Goal: Information Seeking & Learning: Find contact information

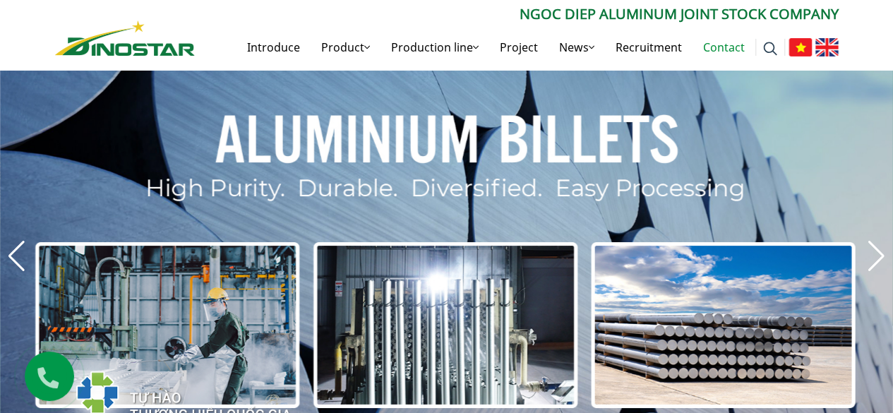
click at [733, 44] on font "Contact" at bounding box center [724, 48] width 42 height 16
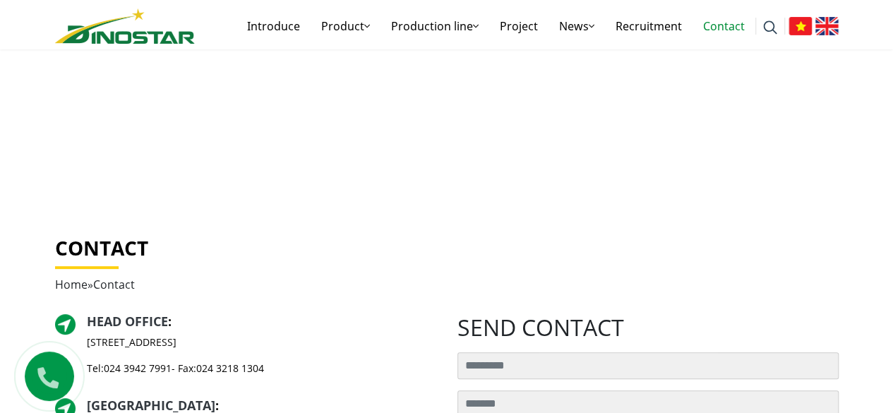
scroll to position [353, 0]
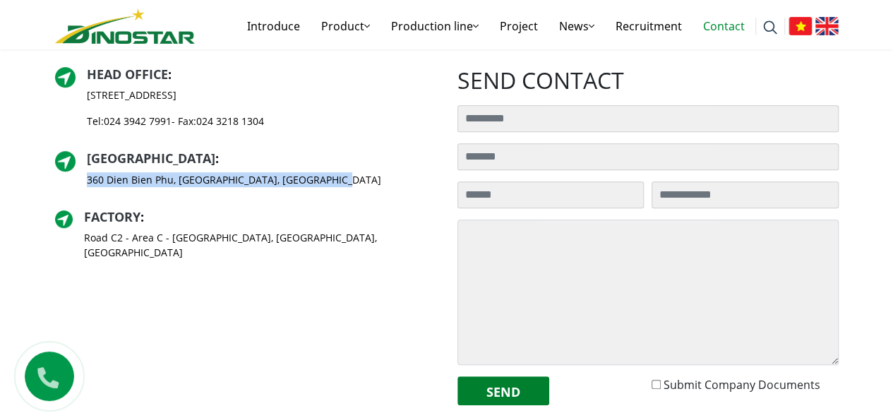
drag, startPoint x: 328, startPoint y: 183, endPoint x: 85, endPoint y: 187, distance: 242.8
click at [85, 187] on div "Ho Chi Minh City Branch : 360 Dien Bien Phu, Gia Dinh Ward, Ho Chi Minh City" at bounding box center [245, 174] width 381 height 47
copy font "360 Dien Bien Phu, [PERSON_NAME], [GEOGRAPHIC_DATA][PERSON_NAME]"
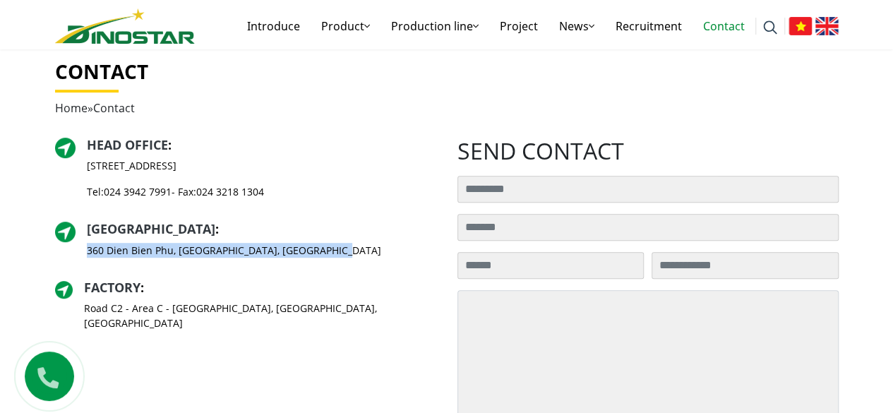
scroll to position [0, 0]
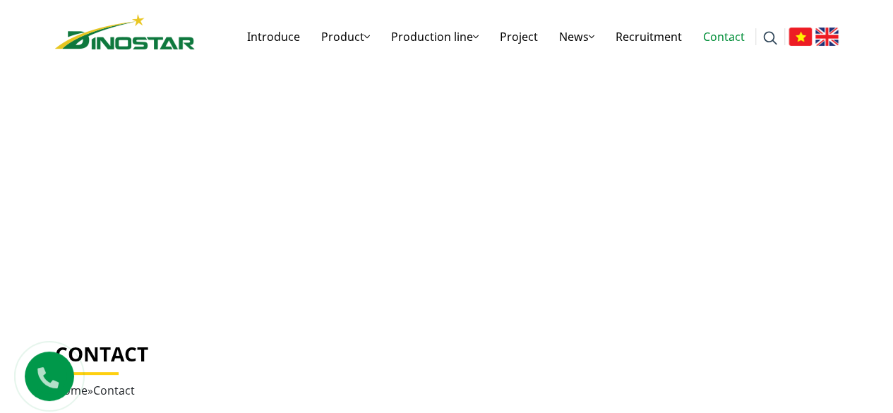
click at [731, 33] on font "Contact" at bounding box center [724, 37] width 42 height 16
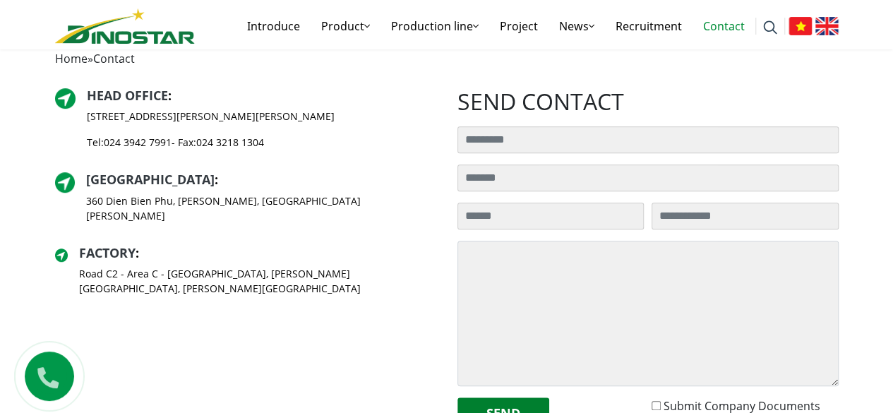
scroll to position [423, 0]
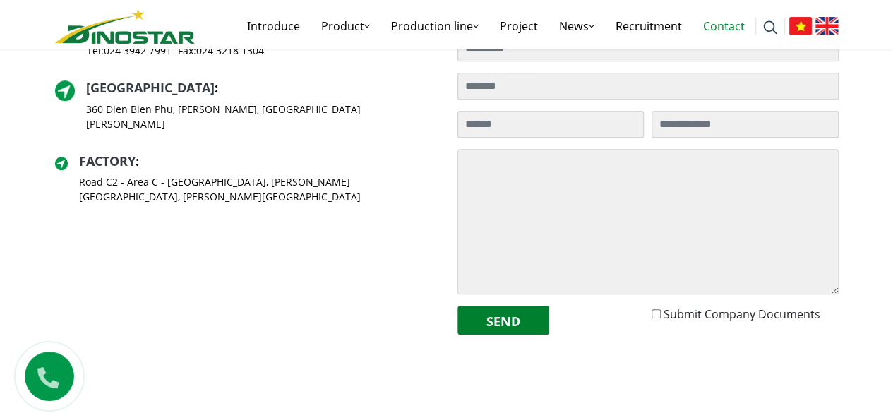
click at [47, 370] on icon at bounding box center [48, 374] width 37 height 31
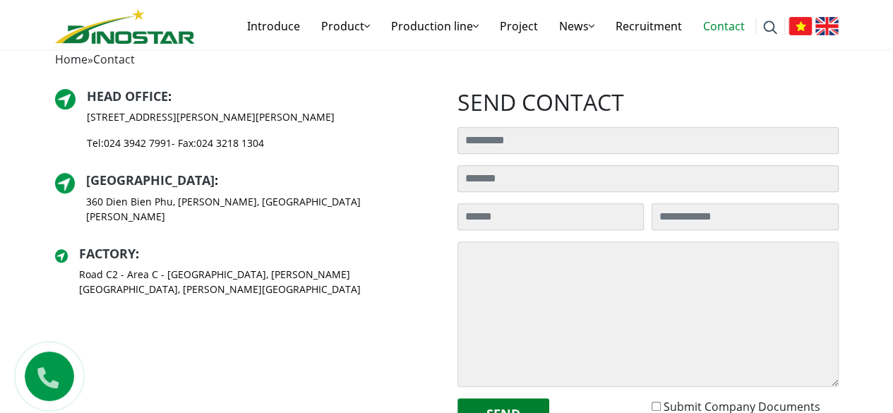
scroll to position [260, 0]
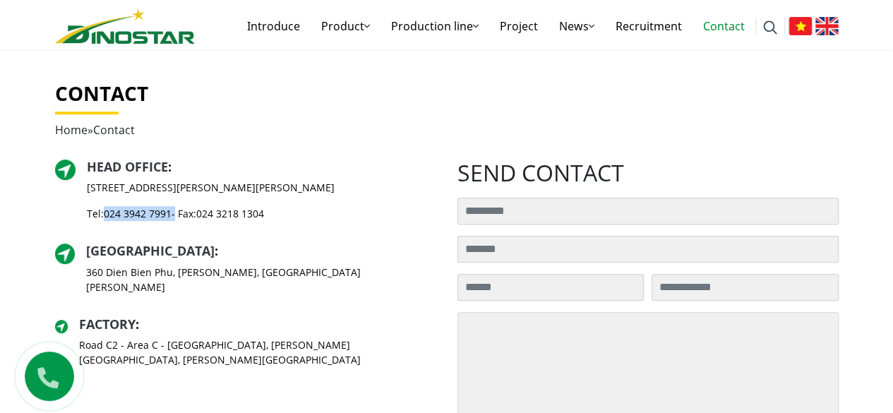
drag, startPoint x: 174, startPoint y: 214, endPoint x: 107, endPoint y: 215, distance: 66.4
click at [107, 215] on p "Tel: [PHONE_NUMBER] - Fax: [PHONE_NUMBER]" at bounding box center [211, 213] width 248 height 15
copy p "024 3942 7991"
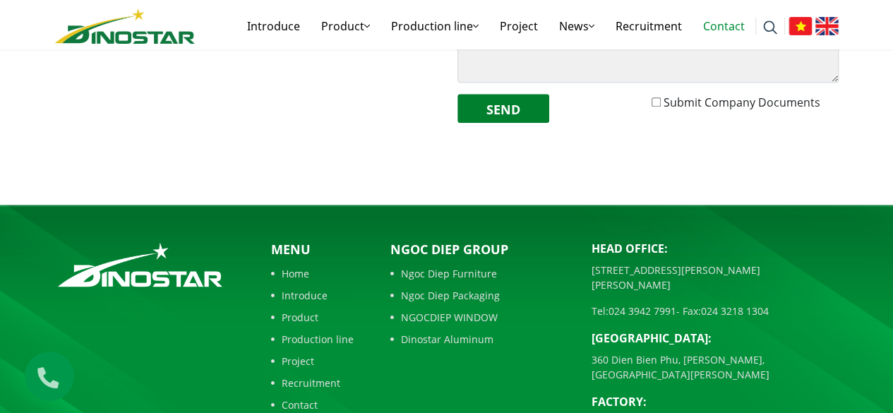
scroll to position [755, 0]
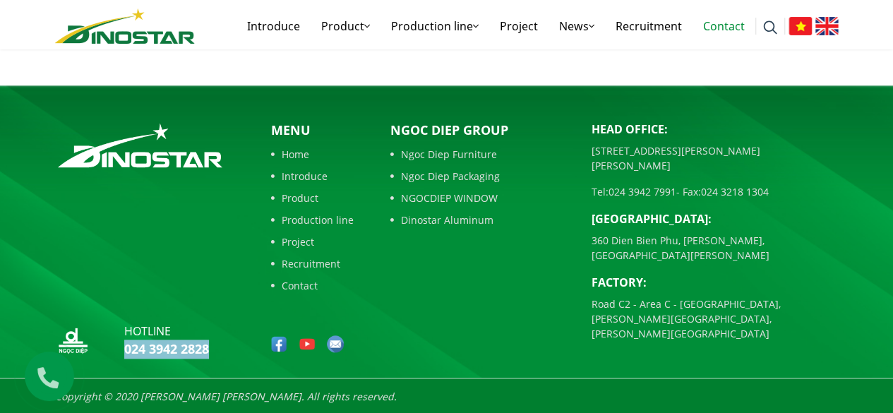
drag, startPoint x: 217, startPoint y: 349, endPoint x: 123, endPoint y: 350, distance: 94.6
click at [123, 350] on div "hotline 024 3942 2828" at bounding box center [145, 343] width 180 height 41
copy font "024 3942 2828"
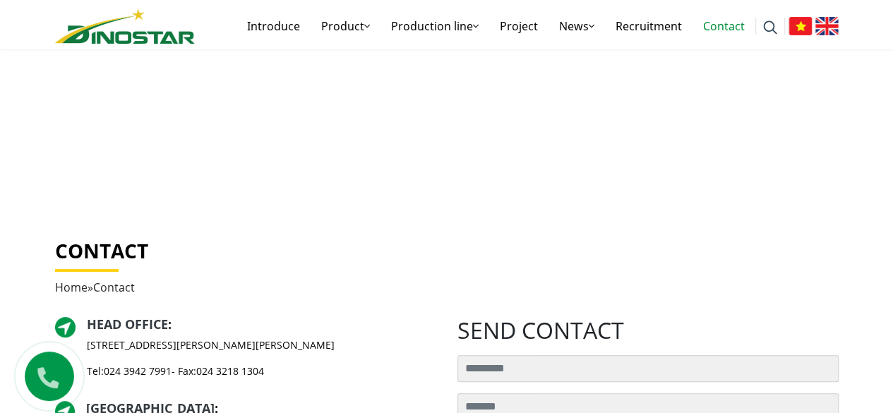
scroll to position [0, 0]
